Goal: Find specific page/section: Find specific page/section

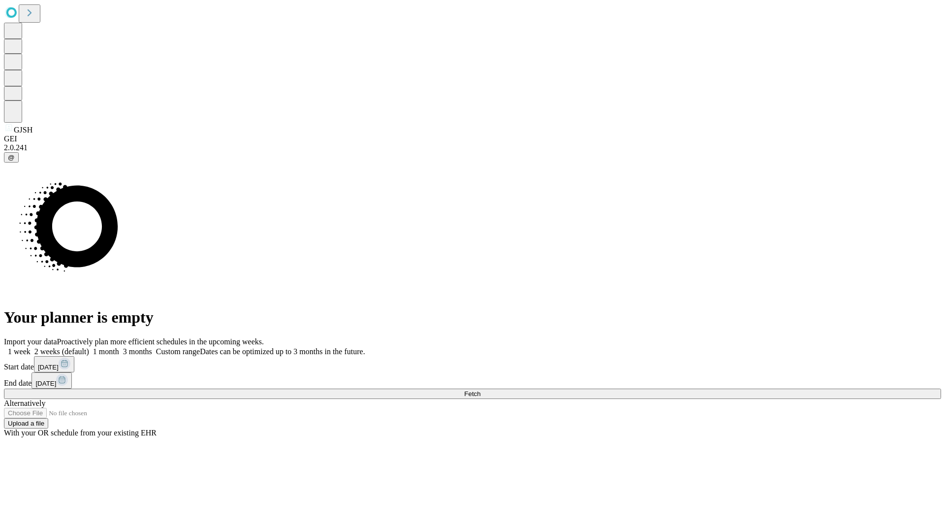
click at [480, 390] on span "Fetch" at bounding box center [472, 393] width 16 height 7
